Goal: Task Accomplishment & Management: Use online tool/utility

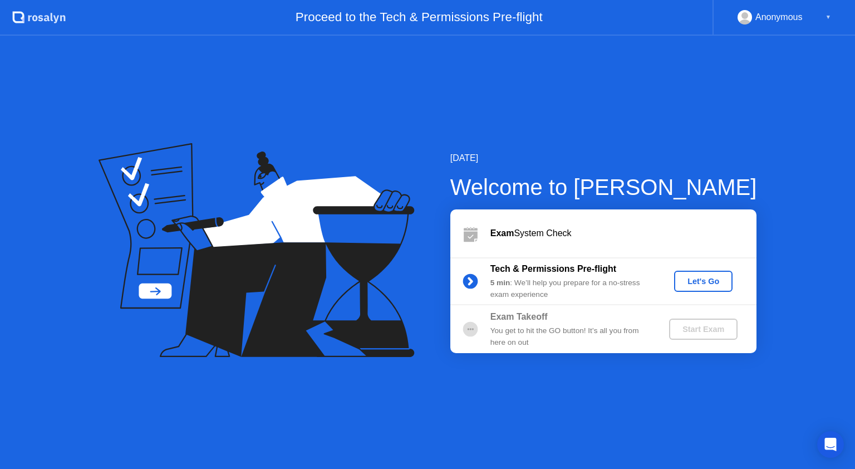
click at [685, 281] on div "Let's Go" at bounding box center [704, 281] width 50 height 9
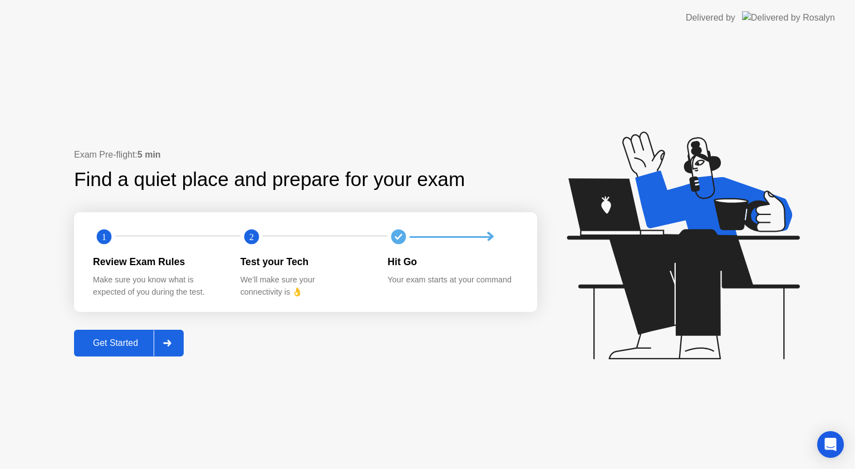
click at [171, 337] on div at bounding box center [167, 343] width 27 height 26
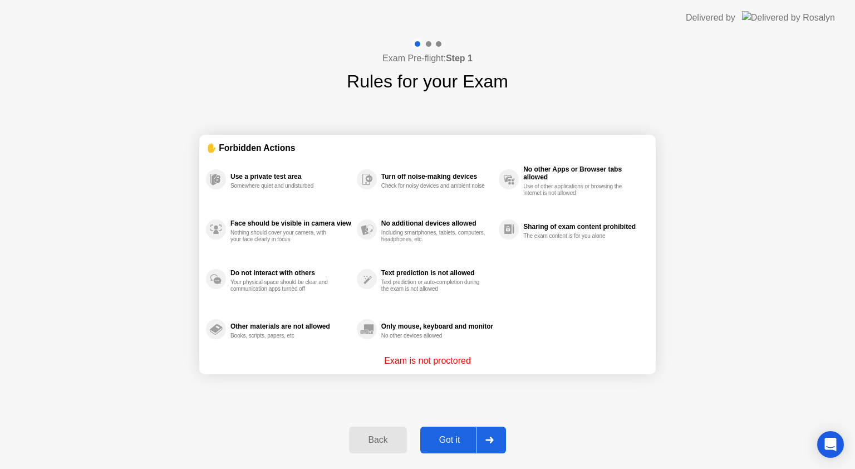
click at [444, 428] on button "Got it" at bounding box center [463, 439] width 86 height 27
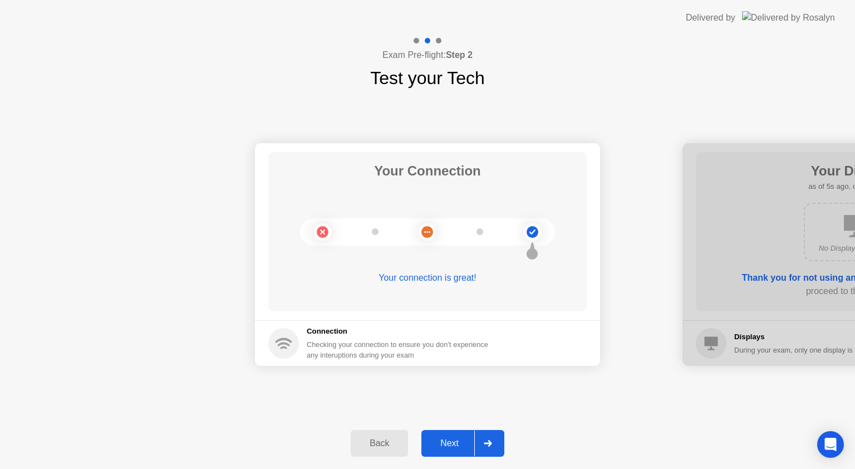
click at [456, 448] on div "Next" at bounding box center [450, 443] width 50 height 10
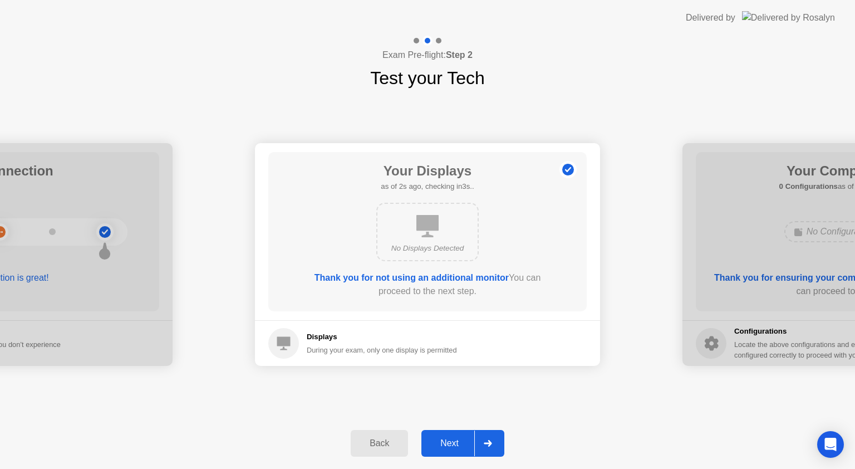
click at [484, 440] on icon at bounding box center [488, 443] width 8 height 7
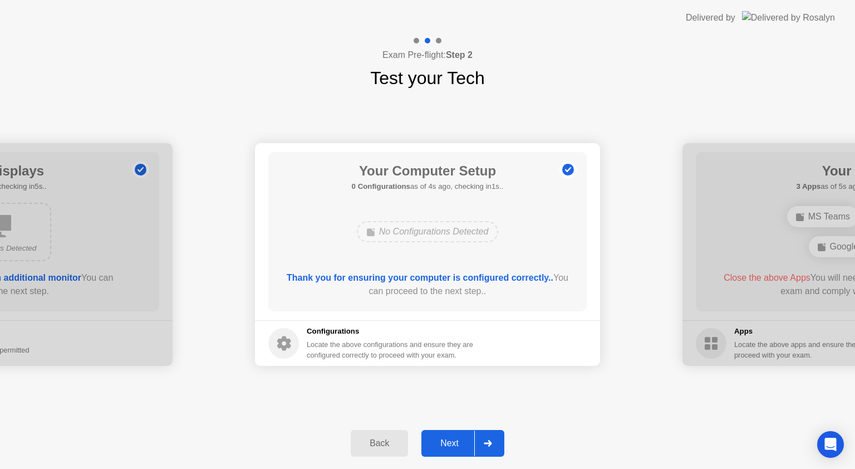
click at [482, 440] on div at bounding box center [487, 443] width 27 height 26
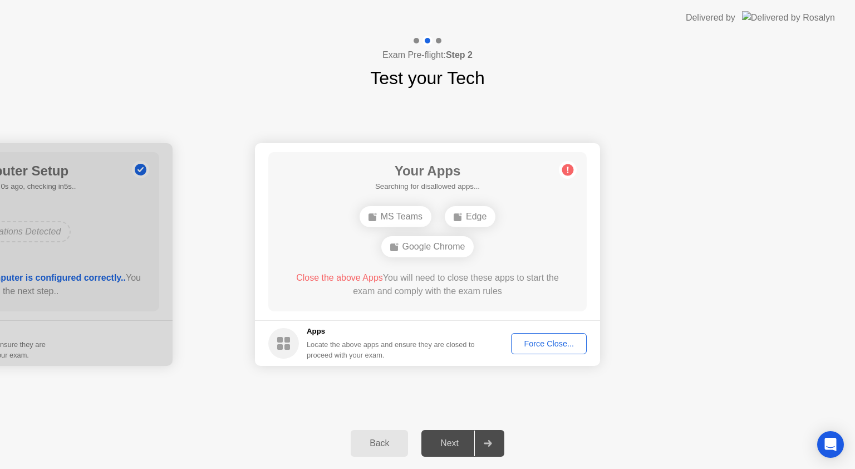
click at [537, 343] on div "Force Close..." at bounding box center [549, 343] width 68 height 9
click at [549, 342] on div "Force Close..." at bounding box center [549, 343] width 68 height 9
click at [567, 168] on icon at bounding box center [568, 170] width 2 height 6
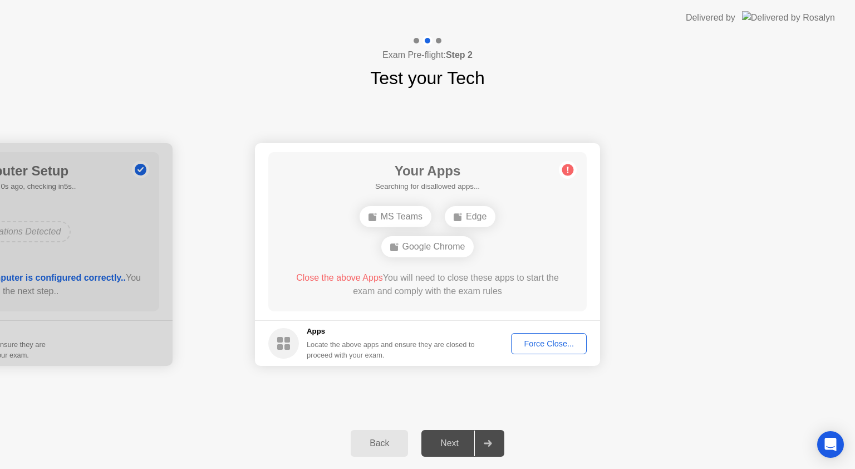
click at [528, 350] on button "Force Close..." at bounding box center [549, 343] width 76 height 21
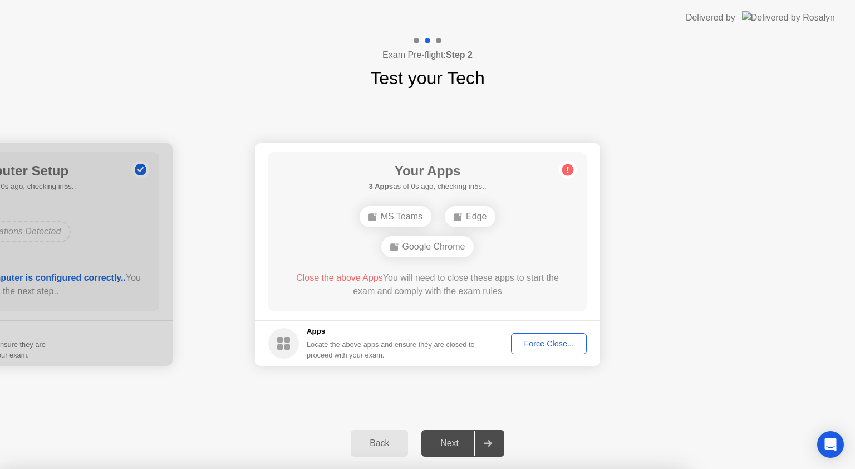
click at [539, 339] on div "Force Close..." at bounding box center [549, 343] width 68 height 9
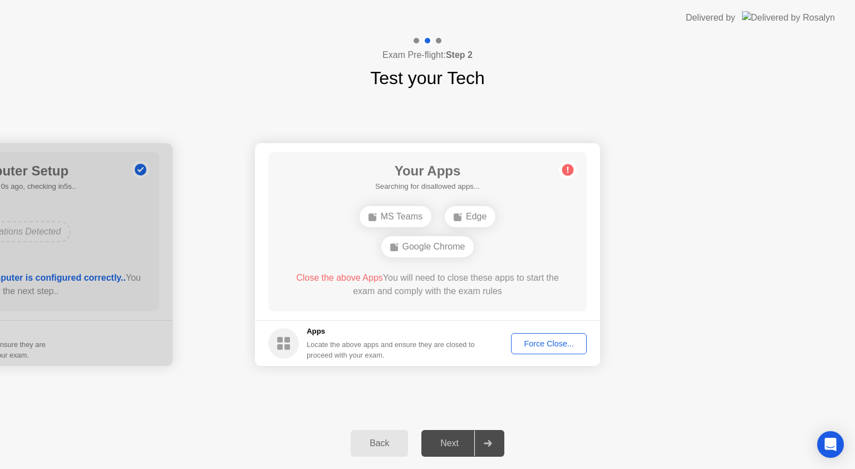
click at [360, 438] on div "Back" at bounding box center [379, 443] width 51 height 10
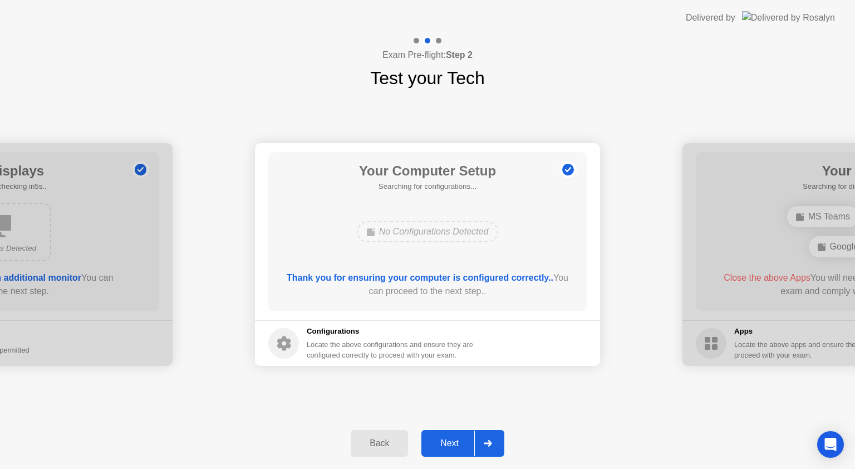
click at [443, 438] on div "Next" at bounding box center [450, 443] width 50 height 10
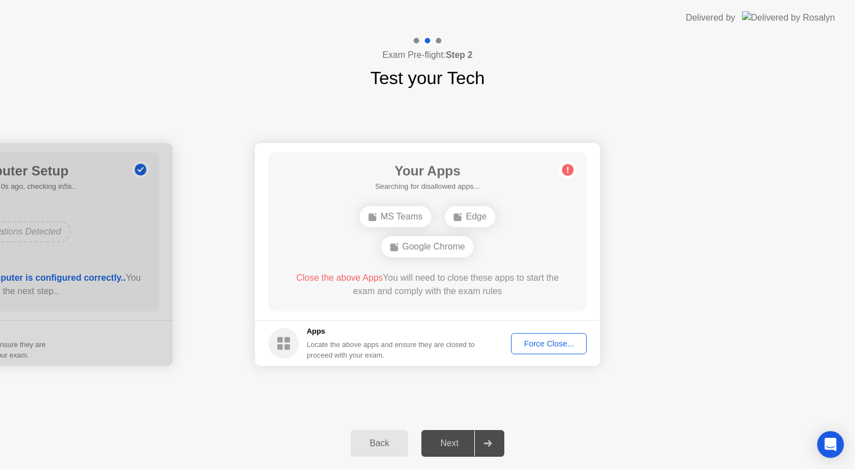
click at [570, 164] on icon at bounding box center [568, 170] width 18 height 18
click at [472, 197] on div "Your Apps Searching for disallowed apps... MS Teams Edge Google Chrome Close th…" at bounding box center [427, 231] width 318 height 159
click at [470, 205] on div "MS Teams Edge Google Chrome" at bounding box center [427, 232] width 255 height 60
click at [468, 215] on div "Edge" at bounding box center [470, 216] width 51 height 21
click at [392, 215] on div "MS Teams" at bounding box center [396, 216] width 72 height 21
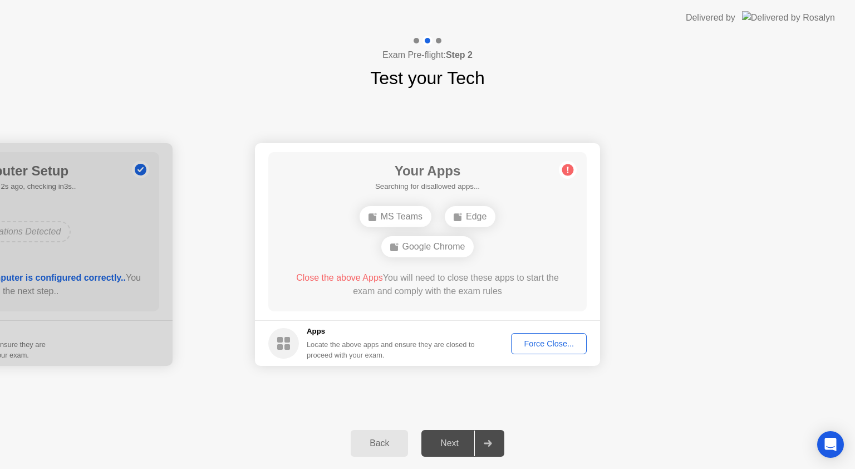
click at [400, 257] on div "Google Chrome" at bounding box center [427, 246] width 93 height 21
click at [323, 276] on span "Close the above Apps" at bounding box center [339, 277] width 87 height 9
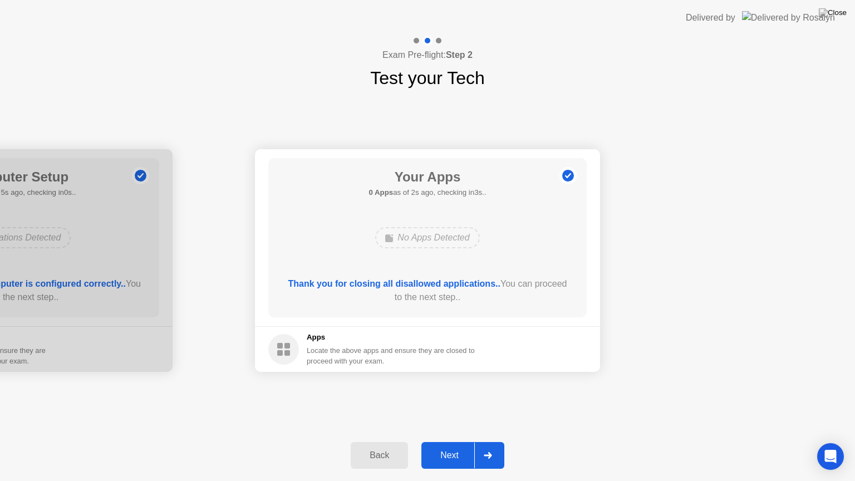
click at [457, 444] on button "Next" at bounding box center [462, 455] width 83 height 27
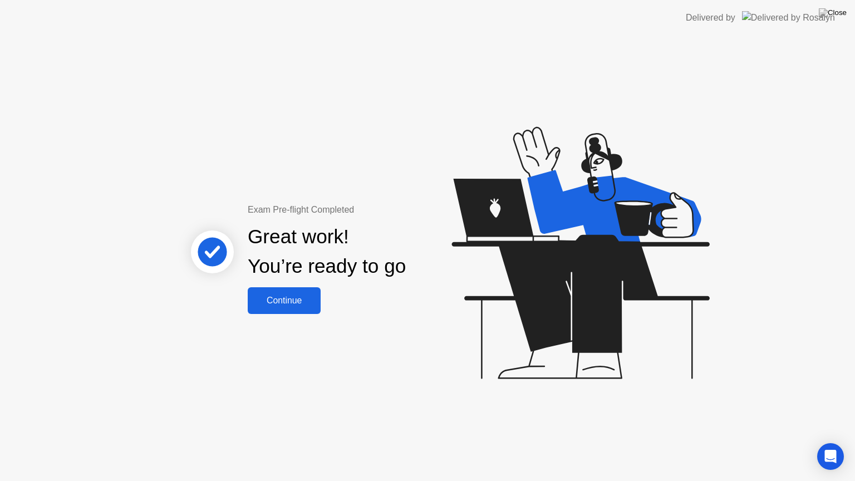
drag, startPoint x: 772, startPoint y: 0, endPoint x: 609, endPoint y: 174, distance: 238.3
click at [750, 91] on app-layout-with-logo "Delivered by Exam Pre-flight Completed Great work! You’re ready to go Continue" at bounding box center [427, 240] width 855 height 481
click at [263, 314] on div "Exam Pre-flight Completed Great work! You’re ready to go Continue" at bounding box center [427, 258] width 855 height 445
click at [278, 303] on div "Continue" at bounding box center [284, 301] width 66 height 10
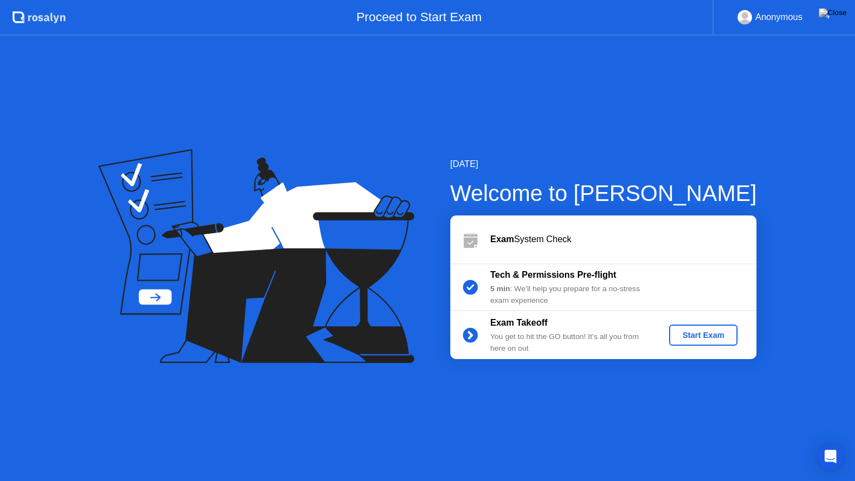
click at [286, 468] on div "[DATE] Welcome to [PERSON_NAME] Exam System Check Tech & Permissions Pre-flight…" at bounding box center [427, 258] width 855 height 445
drag, startPoint x: 624, startPoint y: 2, endPoint x: 597, endPoint y: 75, distance: 78.2
click at [605, 79] on app-layout-with-header ".st0{fill:#f0f8ff;} .st1{fill:#d4e3ff;} .st2{fill:#b4c2ff;} background Proceed …" at bounding box center [427, 240] width 855 height 481
click at [478, 238] on icon at bounding box center [470, 239] width 22 height 22
click at [514, 238] on div "Exam System Check" at bounding box center [623, 239] width 266 height 13
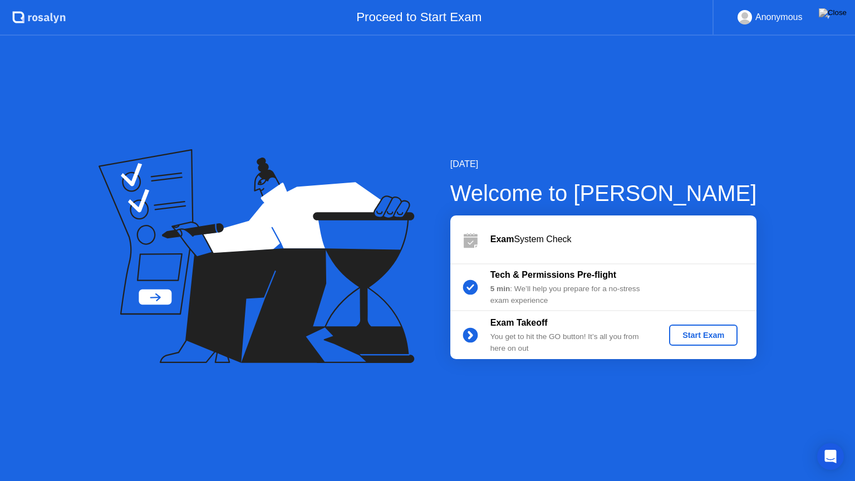
click at [468, 244] on icon at bounding box center [471, 242] width 14 height 11
click at [468, 235] on icon at bounding box center [471, 234] width 14 height 3
click at [469, 237] on icon at bounding box center [470, 239] width 22 height 22
click at [525, 239] on div "Exam System Check" at bounding box center [623, 239] width 266 height 13
click at [526, 238] on div "Exam System Check" at bounding box center [623, 239] width 266 height 13
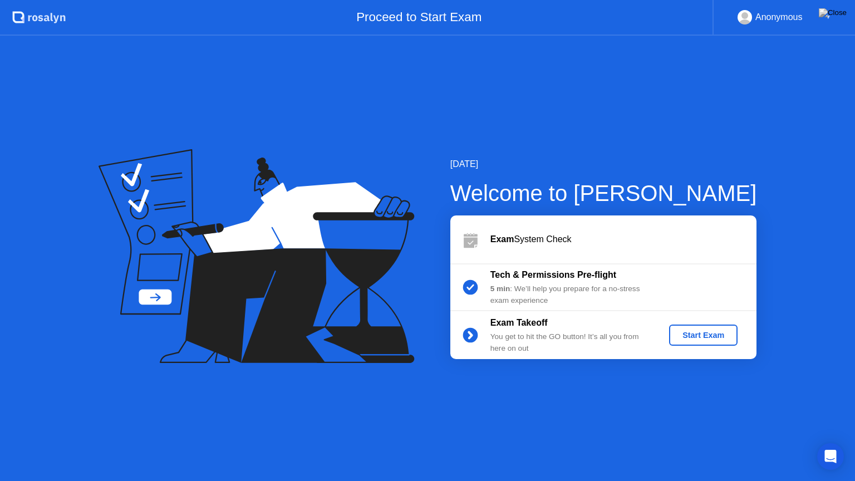
click at [528, 238] on div "Exam System Check" at bounding box center [623, 239] width 266 height 13
click at [691, 332] on div "Start Exam" at bounding box center [704, 335] width 60 height 9
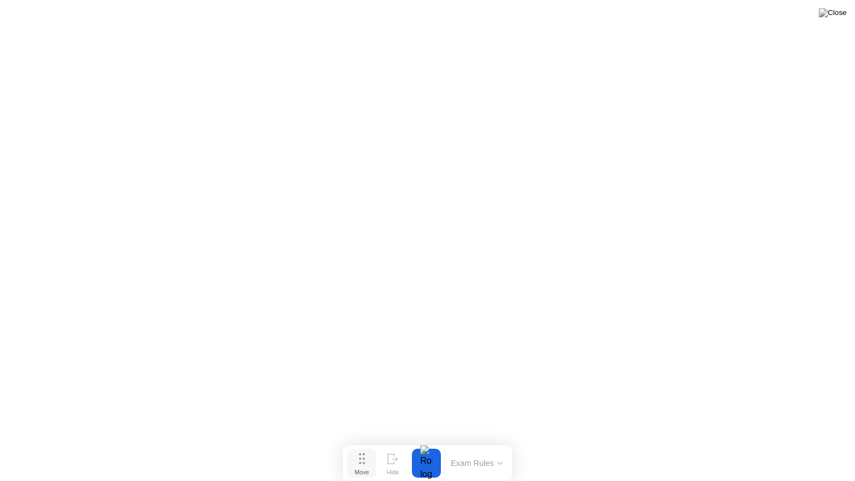
click at [362, 462] on icon at bounding box center [362, 458] width 6 height 11
click at [496, 461] on button "Exam Rules" at bounding box center [477, 463] width 59 height 10
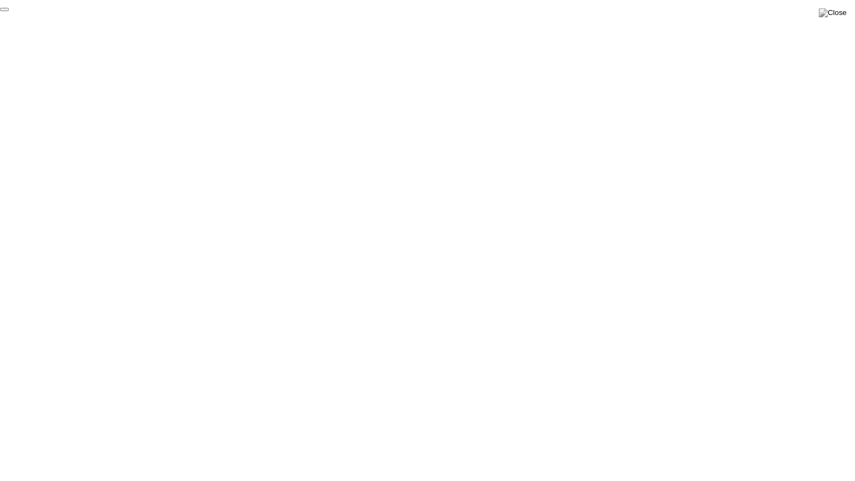
click div "End Proctoring Session"
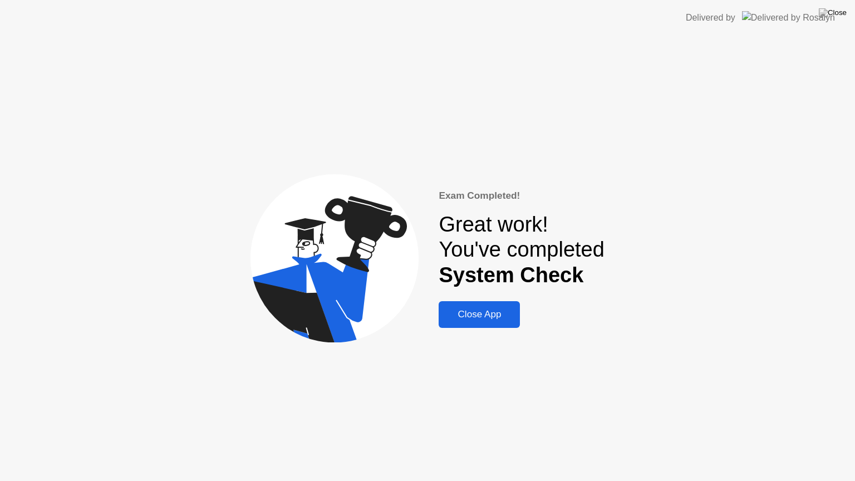
click at [502, 311] on div "Close App" at bounding box center [479, 314] width 75 height 11
